Goal: Transaction & Acquisition: Purchase product/service

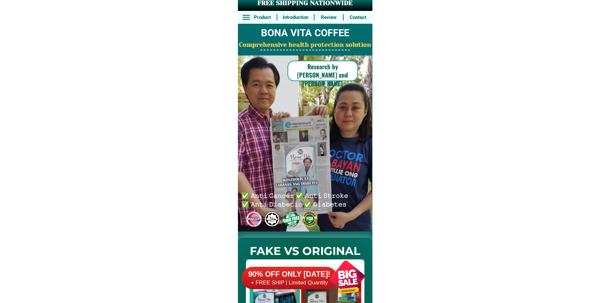
click at [330, 284] on div at bounding box center [347, 278] width 50 height 50
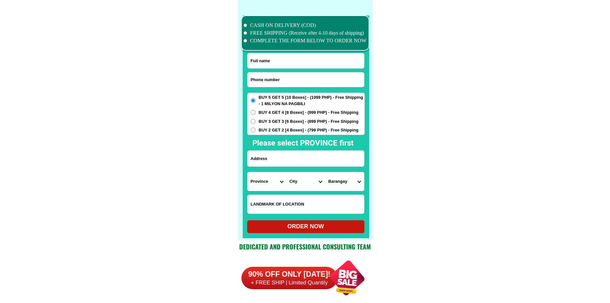
scroll to position [4982, 0]
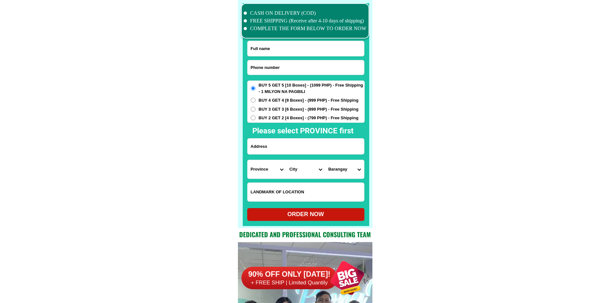
click at [295, 69] on input "Input phone_number" at bounding box center [306, 67] width 117 height 14
paste input "09050640453"
type input "09050640453"
drag, startPoint x: 315, startPoint y: 48, endPoint x: 314, endPoint y: 40, distance: 8.0
click at [315, 48] on input "Input full_name" at bounding box center [306, 48] width 117 height 15
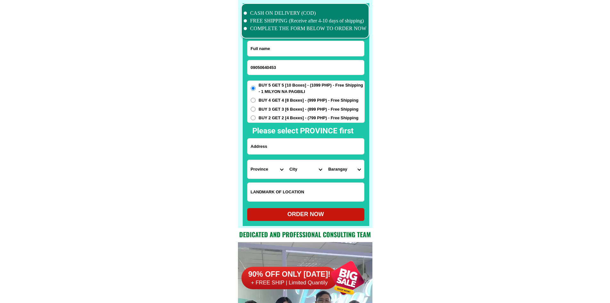
paste input "Sarah Sali"
type input "Sarah Sali"
click at [309, 151] on input "Input address" at bounding box center [306, 146] width 117 height 16
paste input "332 bawtista qulapo manila baranggay"
type input "332 bawtista qulapo manila baranggay"
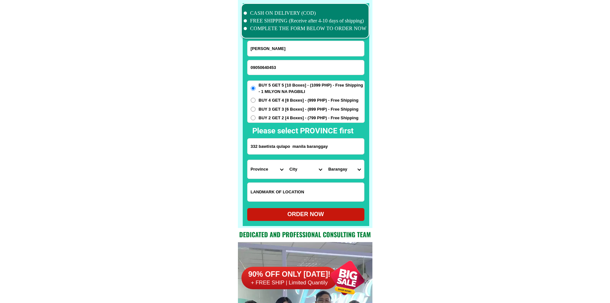
click at [270, 173] on select "Province [GEOGRAPHIC_DATA] [GEOGRAPHIC_DATA] [GEOGRAPHIC_DATA] [GEOGRAPHIC_DATA…" at bounding box center [267, 169] width 39 height 19
click at [317, 115] on span "BUY 2 GET 2 [4 Boxes] - (799 PHP) - Free Shipping" at bounding box center [309, 118] width 100 height 6
click at [256, 115] on input "BUY 2 GET 2 [4 Boxes] - (799 PHP) - Free Shipping" at bounding box center [253, 117] width 5 height 5
radio input "true"
click at [371, 132] on h2 "Please select PROVINCE first" at bounding box center [338, 131] width 170 height 12
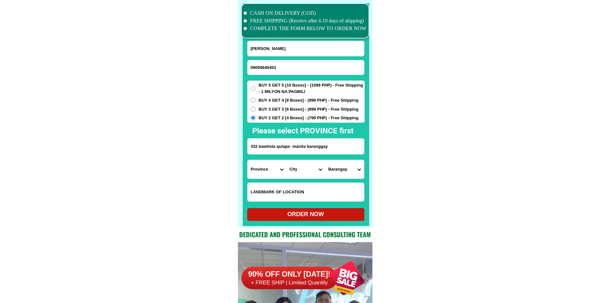
click at [277, 150] on input "332 bawtista qulapo manila baranggay" at bounding box center [306, 146] width 117 height 16
click at [259, 173] on select "Province [GEOGRAPHIC_DATA] [GEOGRAPHIC_DATA] [GEOGRAPHIC_DATA] [GEOGRAPHIC_DATA…" at bounding box center [267, 169] width 39 height 19
select select "63_219"
click at [358, 171] on select "Barangay" at bounding box center [344, 169] width 39 height 19
click at [372, 171] on div "CASH ON DELIVERY (COD) FREE SHIPPING (Receive after 4-10 days of shipping) COMP…" at bounding box center [305, 114] width 135 height 228
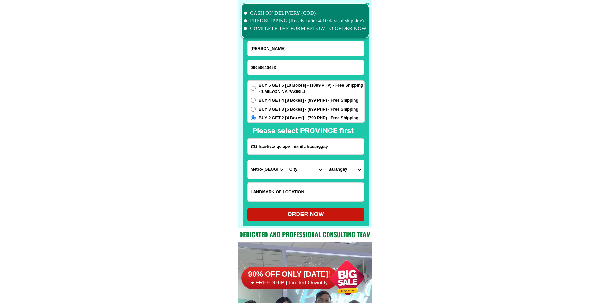
click at [305, 171] on select "City Binondo CALOOCAN Ermita Intramuros Las-pinas Makati Malabon-city Malate Ma…" at bounding box center [305, 169] width 39 height 19
select select "63_219675"
click at [343, 167] on select "Barangay Barangay 306 Barangay 307 Barangay 308 Barangay 309 Barangay 383 Baran…" at bounding box center [344, 169] width 39 height 19
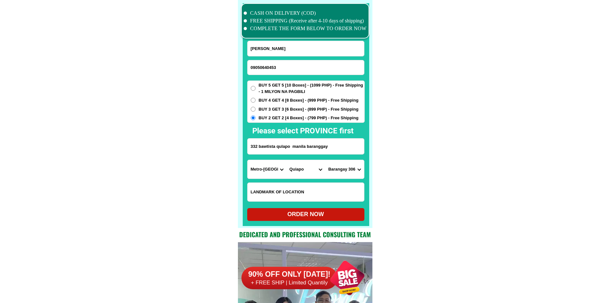
click at [305, 171] on select "City Binondo CALOOCAN Ermita Intramuros Las-pinas Makati Malabon-city Malate Ma…" at bounding box center [305, 169] width 39 height 19
click at [370, 165] on div "CASH ON DELIVERY (COD) FREE SHIPPING (Receive after 4-10 days of shipping) COMP…" at bounding box center [305, 114] width 135 height 228
click at [355, 171] on select "Barangay Barangay 306 Barangay 307 Barangay 308 Barangay 309 Barangay 383 Baran…" at bounding box center [344, 169] width 39 height 19
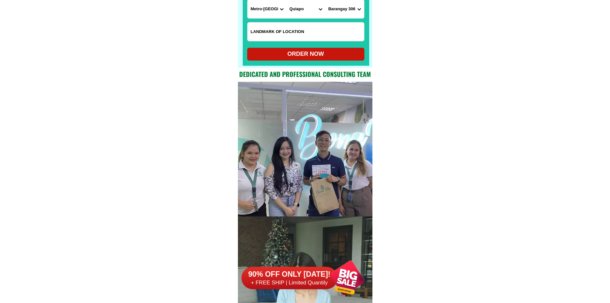
scroll to position [5014, 0]
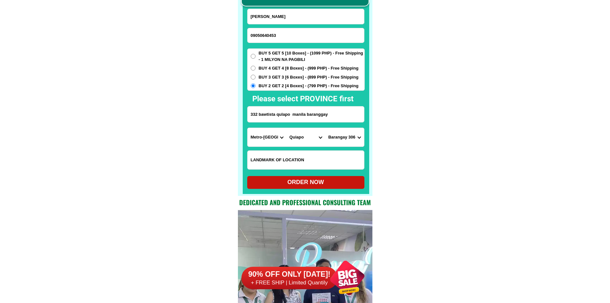
click at [350, 137] on select "Barangay Barangay 306 Barangay 307 Barangay 308 Barangay 309 Barangay 383 Baran…" at bounding box center [344, 137] width 39 height 19
click at [325, 128] on select "Barangay Barangay 306 Barangay 307 Barangay 308 Barangay 309 Barangay 383 Baran…" at bounding box center [344, 137] width 39 height 19
click at [347, 141] on select "Barangay Barangay 306 Barangay 307 Barangay 308 Barangay 309 Barangay 383 Baran…" at bounding box center [344, 137] width 39 height 19
drag, startPoint x: 394, startPoint y: 208, endPoint x: 393, endPoint y: 202, distance: 5.5
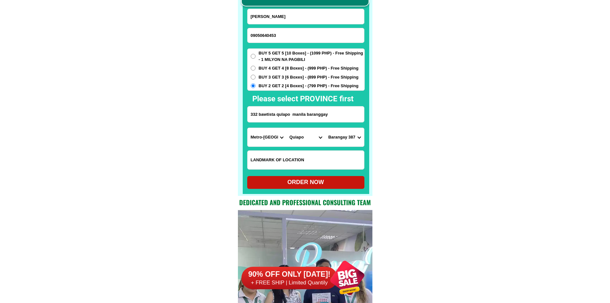
click at [340, 137] on select "Barangay Barangay 306 Barangay 307 Barangay 308 Barangay 309 Barangay 383 Baran…" at bounding box center [344, 137] width 39 height 19
click at [309, 112] on input "332 bawtista qulapo manila baranggay" at bounding box center [306, 114] width 117 height 16
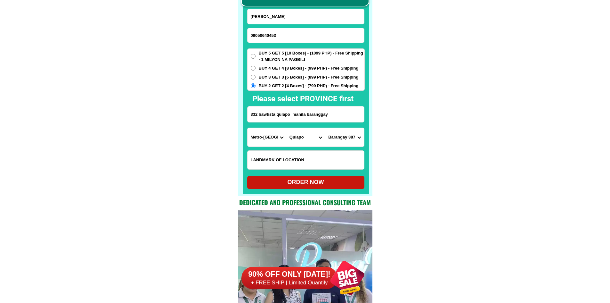
click at [337, 137] on select "Barangay Barangay 306 Barangay 307 Barangay 308 Barangay 309 Barangay 383 Baran…" at bounding box center [344, 137] width 39 height 19
select select "63_2196758869"
click at [320, 118] on input "332 bawtista qulapo manila baranggay" at bounding box center [306, 114] width 117 height 16
click at [294, 136] on select "City Binondo CALOOCAN Ermita Intramuros Las-pinas Makati Malabon-city Malate Ma…" at bounding box center [305, 137] width 39 height 19
select select "63_2194327"
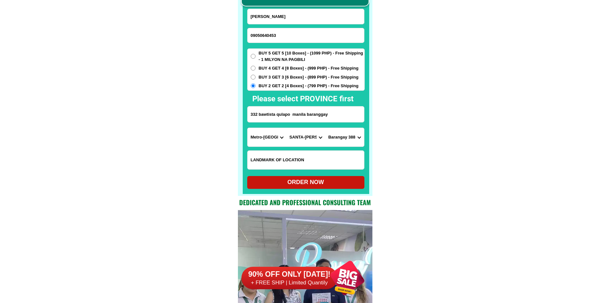
click at [286, 128] on select "City Binondo CALOOCAN Ermita Intramuros Las-pinas Makati Malabon-city Malate Ma…" at bounding box center [305, 137] width 39 height 19
click at [350, 136] on select "Barangay Barangay 297 Barangay 298 Barangay 299 Barangay 300 Barangay 301 Baran…" at bounding box center [344, 137] width 39 height 19
select select "63_219432720503"
click at [325, 128] on select "Barangay Barangay 297 Barangay 298 Barangay 299 Barangay 300 Barangay 301 Baran…" at bounding box center [344, 137] width 39 height 19
click at [322, 186] on div "ORDER NOW" at bounding box center [305, 182] width 117 height 9
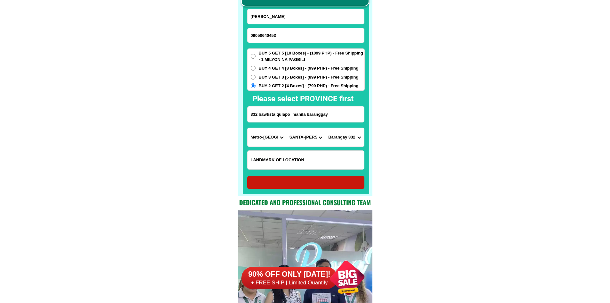
type input "332 bawtista qulapo manila baranggay"
radio input "true"
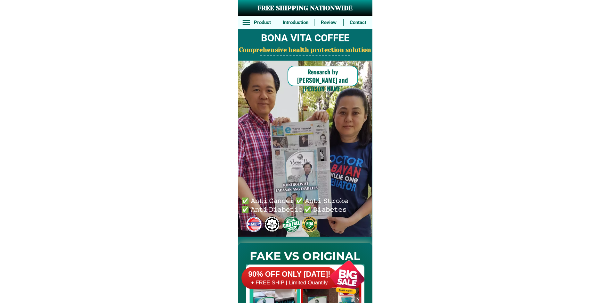
click at [333, 284] on div at bounding box center [347, 278] width 50 height 50
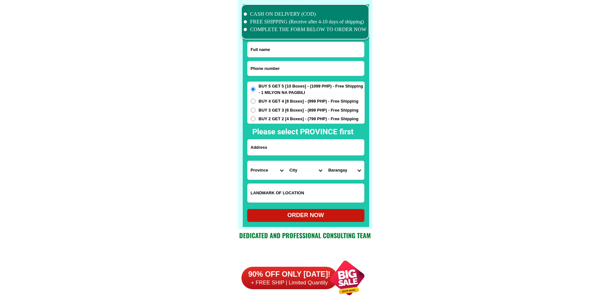
scroll to position [4982, 0]
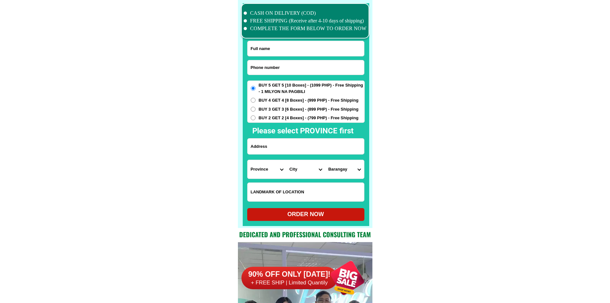
click at [279, 67] on input "Input phone_number" at bounding box center [306, 67] width 117 height 14
paste input "09539929347"
type input "09539929347"
click at [320, 55] on input "Input full_name" at bounding box center [306, 48] width 117 height 15
paste input "[PERSON_NAME]"
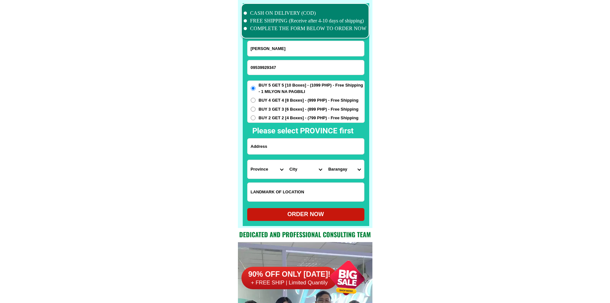
type input "[PERSON_NAME]"
click at [307, 148] on input "Input address" at bounding box center [306, 146] width 117 height 16
paste input "katit8nga3 bulaklak compnd. [PERSON_NAME]."
type input "katit8nga3 bulaklak compnd. [PERSON_NAME]."
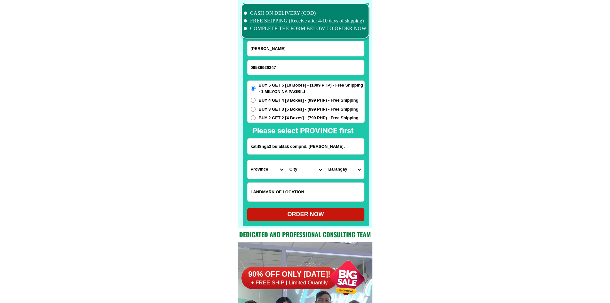
click at [275, 166] on select "Province [GEOGRAPHIC_DATA] [GEOGRAPHIC_DATA] [GEOGRAPHIC_DATA] [GEOGRAPHIC_DATA…" at bounding box center [267, 169] width 39 height 19
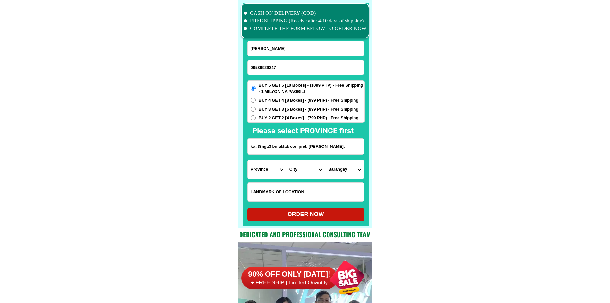
click at [275, 166] on select "Province [GEOGRAPHIC_DATA] [GEOGRAPHIC_DATA] [GEOGRAPHIC_DATA] [GEOGRAPHIC_DATA…" at bounding box center [267, 169] width 39 height 19
select select "63_719"
click at [294, 175] on select "City Balbalan Kalinga-[GEOGRAPHIC_DATA] [GEOGRAPHIC_DATA] [GEOGRAPHIC_DATA] [GE…" at bounding box center [305, 169] width 39 height 19
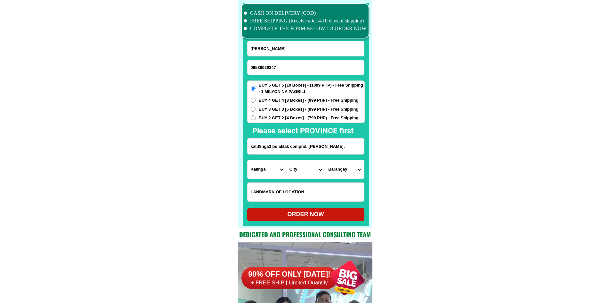
select select "63_7197332"
click at [272, 175] on select "Province [GEOGRAPHIC_DATA] [GEOGRAPHIC_DATA] [GEOGRAPHIC_DATA] [GEOGRAPHIC_DATA…" at bounding box center [267, 169] width 39 height 19
click at [304, 175] on select "City Balbalan Kalinga-[GEOGRAPHIC_DATA] [GEOGRAPHIC_DATA] [GEOGRAPHIC_DATA] [GE…" at bounding box center [305, 169] width 39 height 19
click at [365, 175] on form "[PERSON_NAME] 09539929347 ORDER NOW katit8nga3 bulaklak compnd. [PERSON_NAME]. …" at bounding box center [306, 131] width 118 height 180
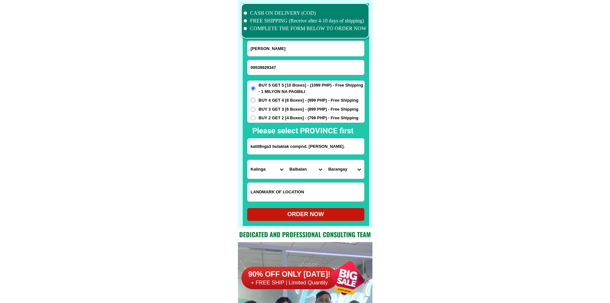
click at [342, 143] on input "katit8nga3 bulaklak compnd. [PERSON_NAME]." at bounding box center [306, 146] width 117 height 16
click at [257, 163] on select "Province [GEOGRAPHIC_DATA] [GEOGRAPHIC_DATA] [GEOGRAPHIC_DATA] [GEOGRAPHIC_DATA…" at bounding box center [267, 169] width 39 height 19
select select "63_826"
click at [248, 160] on select "Province [GEOGRAPHIC_DATA] [GEOGRAPHIC_DATA] [GEOGRAPHIC_DATA] [GEOGRAPHIC_DATA…" at bounding box center [267, 169] width 39 height 19
click at [306, 165] on select "City [PERSON_NAME] [PERSON_NAME] [GEOGRAPHIC_DATA]-city [GEOGRAPHIC_DATA]-[GEOG…" at bounding box center [305, 169] width 39 height 19
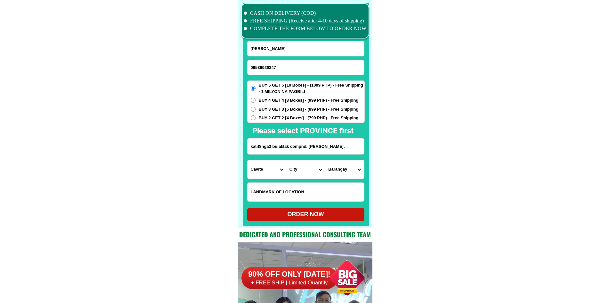
select select "63_8268643"
click at [350, 175] on select "[GEOGRAPHIC_DATA] (pob.) [GEOGRAPHIC_DATA] (pob.) [GEOGRAPHIC_DATA] (pob.) [GEO…" at bounding box center [344, 169] width 39 height 19
click at [356, 174] on select "[GEOGRAPHIC_DATA] (pob.) [GEOGRAPHIC_DATA] (pob.) [GEOGRAPHIC_DATA] (pob.) [GEO…" at bounding box center [344, 169] width 39 height 19
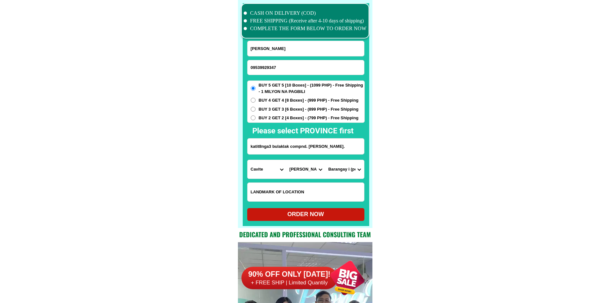
click at [356, 174] on select "[GEOGRAPHIC_DATA] (pob.) [GEOGRAPHIC_DATA] (pob.) [GEOGRAPHIC_DATA] (pob.) [GEO…" at bounding box center [344, 169] width 39 height 19
select select "63_82686431739"
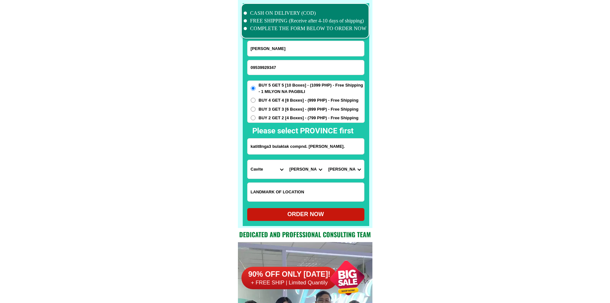
drag, startPoint x: 348, startPoint y: 217, endPoint x: 288, endPoint y: 122, distance: 111.6
click at [288, 122] on form "[PERSON_NAME] 09539929347 ORDER NOW katit8nga3 bulaklak compnd. [PERSON_NAME]. …" at bounding box center [306, 131] width 118 height 180
click at [288, 122] on div "BUY 5 GET 5 [10 Boxes] - (1099 PHP) - Free Shipping - 1 MILYON NA PAGBILI BUY 4…" at bounding box center [306, 101] width 118 height 42
click at [288, 120] on span "BUY 2 GET 2 [4 Boxes] - (799 PHP) - Free Shipping" at bounding box center [309, 118] width 100 height 6
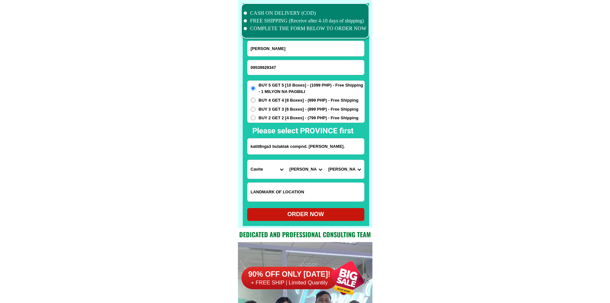
click at [256, 120] on input "BUY 2 GET 2 [4 Boxes] - (799 PHP) - Free Shipping" at bounding box center [253, 117] width 5 height 5
radio input "true"
click at [288, 93] on span "BUY 5 GET 5 [10 Boxes] - (1099 PHP) - Free Shipping - 1 MILYON NA PAGBILI" at bounding box center [312, 88] width 106 height 12
click at [256, 91] on input "BUY 5 GET 5 [10 Boxes] - (1099 PHP) - Free Shipping - 1 MILYON NA PAGBILI" at bounding box center [253, 88] width 5 height 5
click at [315, 220] on div "ORDER NOW" at bounding box center [305, 214] width 117 height 13
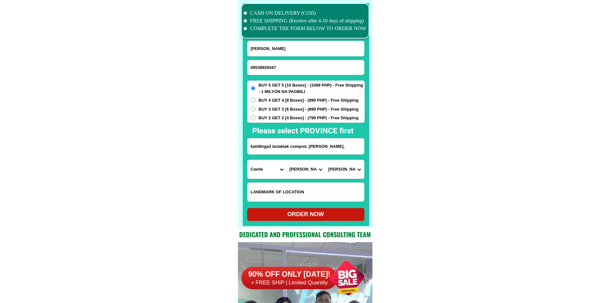
radio input "true"
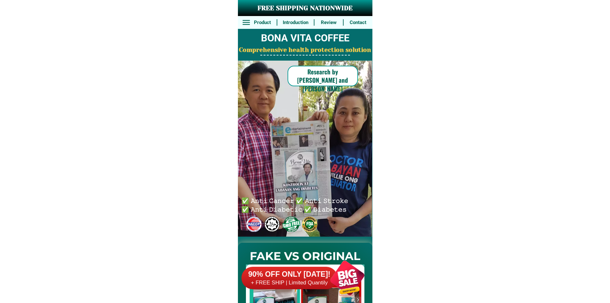
click at [335, 274] on div at bounding box center [347, 278] width 50 height 50
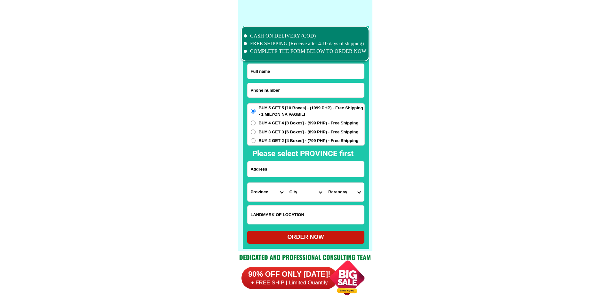
scroll to position [4982, 0]
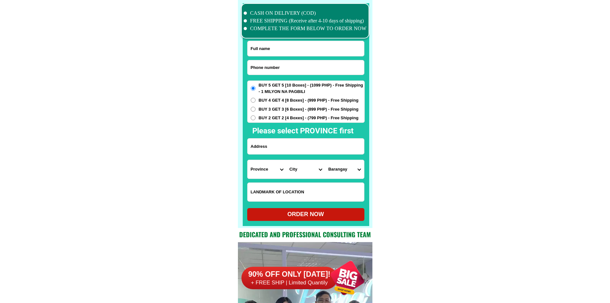
click at [286, 69] on input "Input phone_number" at bounding box center [306, 67] width 117 height 14
paste input "0919 6060311"
click at [261, 68] on input "0919 6060311" at bounding box center [306, 67] width 117 height 14
type input "09196060311"
click at [320, 56] on form "09196060311 ORDER NOW Province Abra Agusan-del-norte Agusan-del-sur Aklan Albay…" at bounding box center [306, 131] width 118 height 180
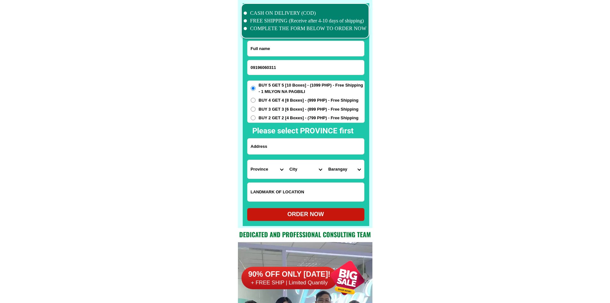
click at [320, 48] on input "Input full_name" at bounding box center [306, 48] width 117 height 15
paste input "Aquilina Loria"
type input "Aquilina Loria"
click at [314, 150] on input "Input address" at bounding box center [306, 146] width 117 height 16
paste input "P2 Divino Rostro Tabaco City , Albay."
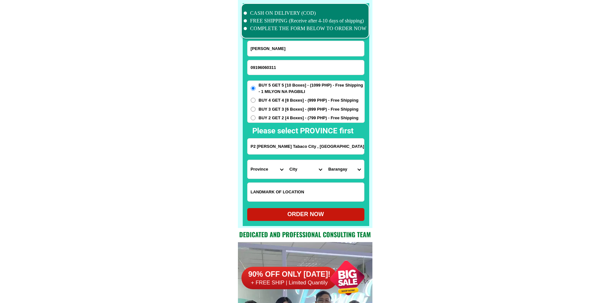
type input "P2 Divino Rostro Tabaco City , Albay."
click at [320, 195] on input "Input LANDMARKOFLOCATION" at bounding box center [306, 192] width 117 height 19
paste input "Near Food Park and infront of Padjak Terminal Brown Gate."
type input "Near Food Park and infront of Padjak Terminal Brown Gate."
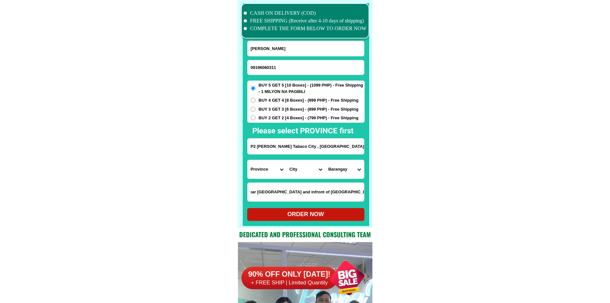
scroll to position [0, 0]
click at [281, 112] on span "BUY 3 GET 3 [6 Boxes] - (899 PHP) - Free Shipping" at bounding box center [309, 109] width 100 height 6
click at [290, 111] on span "BUY 3 GET 3 [6 Boxes] - (899 PHP) - Free Shipping" at bounding box center [309, 109] width 100 height 6
click at [256, 111] on input "BUY 3 GET 3 [6 Boxes] - (899 PHP) - Free Shipping" at bounding box center [253, 109] width 5 height 5
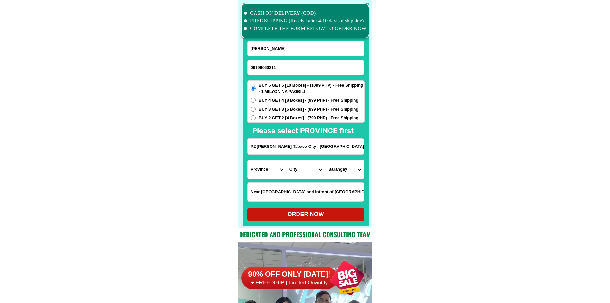
radio input "true"
click at [268, 173] on select "Province [GEOGRAPHIC_DATA] [GEOGRAPHIC_DATA] [GEOGRAPHIC_DATA] [GEOGRAPHIC_DATA…" at bounding box center [267, 169] width 39 height 19
select select "63_402"
click at [248, 160] on select "Province [GEOGRAPHIC_DATA] [GEOGRAPHIC_DATA] [GEOGRAPHIC_DATA] [GEOGRAPHIC_DATA…" at bounding box center [267, 169] width 39 height 19
click at [311, 169] on select "City Albay-malinao Albay-santo-domingo Bacacay Camalig Daraga Guinobatan Jovell…" at bounding box center [305, 169] width 39 height 19
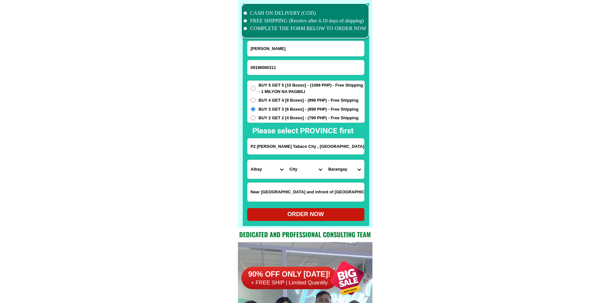
select select "63_4023695"
click at [286, 160] on select "City Albay-malinao Albay-santo-domingo Bacacay Camalig Daraga Guinobatan Jovell…" at bounding box center [305, 169] width 39 height 19
click at [354, 171] on select "Barangay Agnas (san miguel island) Bacolod Bangkilingan Bantayan Baranghawon Ba…" at bounding box center [344, 169] width 39 height 19
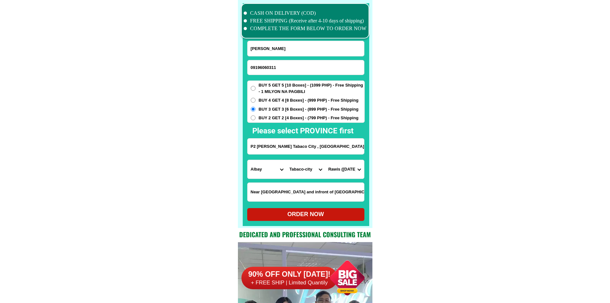
click at [349, 168] on select "Barangay Agnas (san miguel island) Bacolod Bangkilingan Bantayan Baranghawon Ba…" at bounding box center [344, 169] width 39 height 19
select select "63_40236953650"
click at [327, 218] on div "ORDER NOW" at bounding box center [305, 214] width 117 height 9
type input "P2 Divino Rostro Tabaco City , Albay."
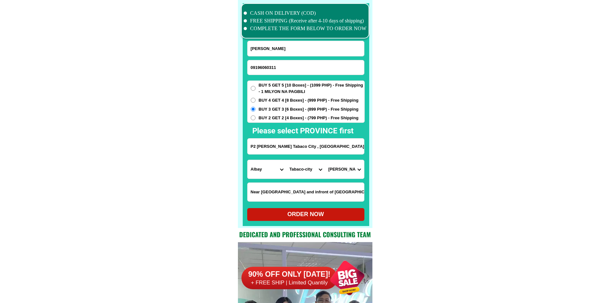
radio input "true"
